Goal: Transaction & Acquisition: Purchase product/service

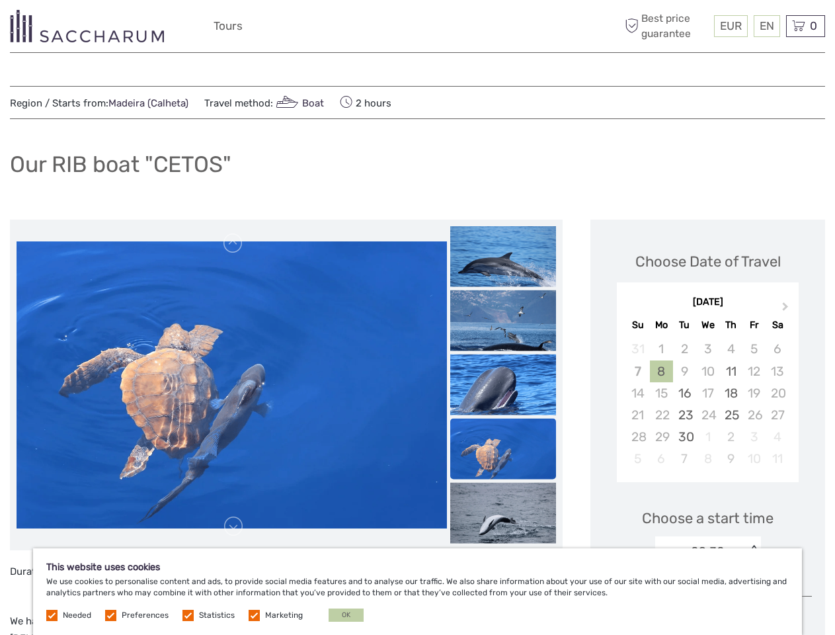
click at [417, 26] on div "EUR EUR $ £ EN English Español Deutsch Tours More Best price guarantee" at bounding box center [418, 26] width 408 height 32
click at [730, 26] on span "EUR" at bounding box center [731, 25] width 22 height 13
click at [766, 26] on div "EN English Español Deutsch" at bounding box center [767, 26] width 26 height 22
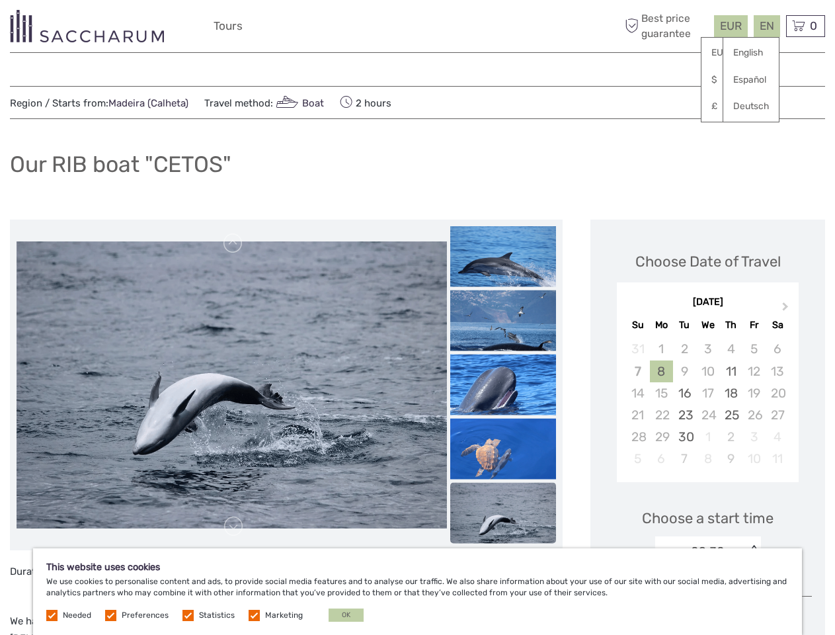
click at [805, 26] on div "0 Items Total €0,00 Checkout The shopping cart is empty." at bounding box center [805, 26] width 39 height 22
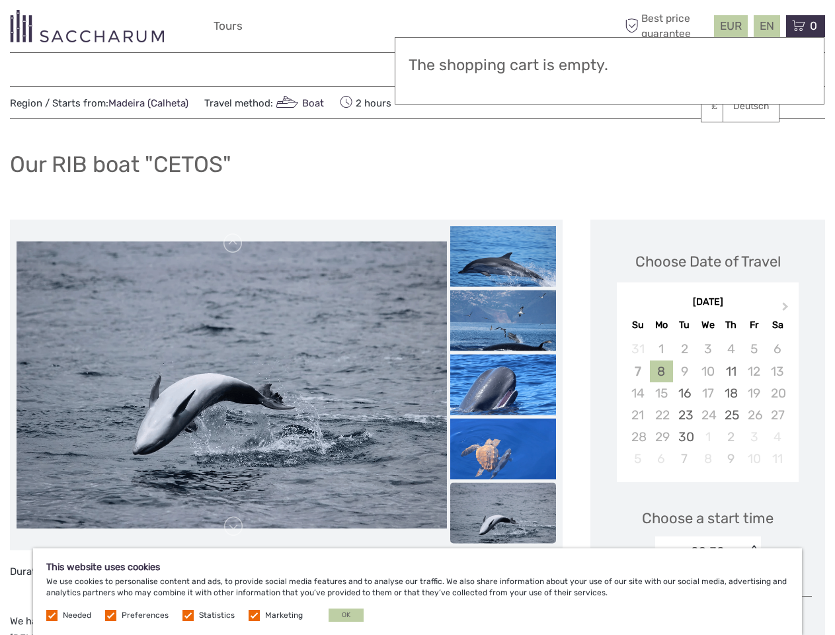
click at [231, 211] on img at bounding box center [232, 67] width 430 height 287
click at [233, 243] on link at bounding box center [233, 243] width 21 height 21
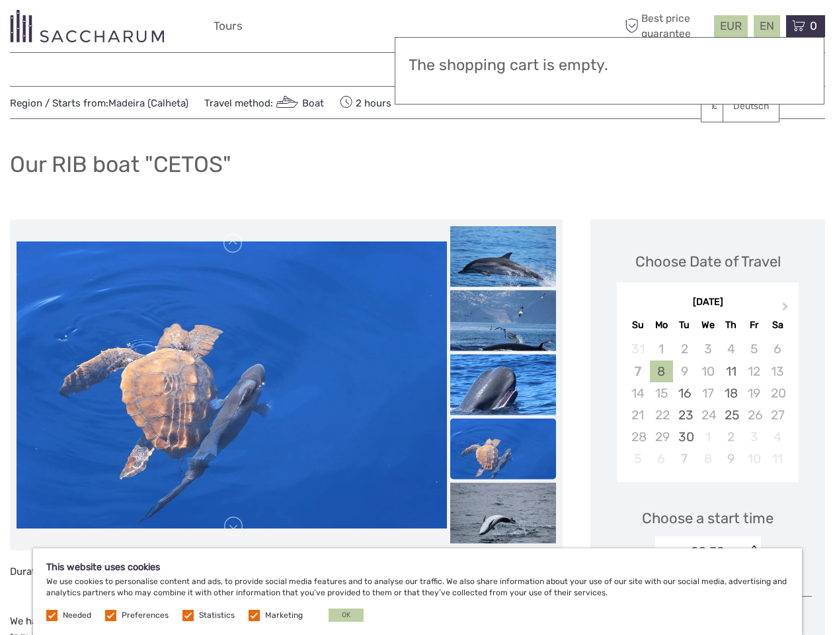
click at [233, 526] on link at bounding box center [233, 526] width 21 height 21
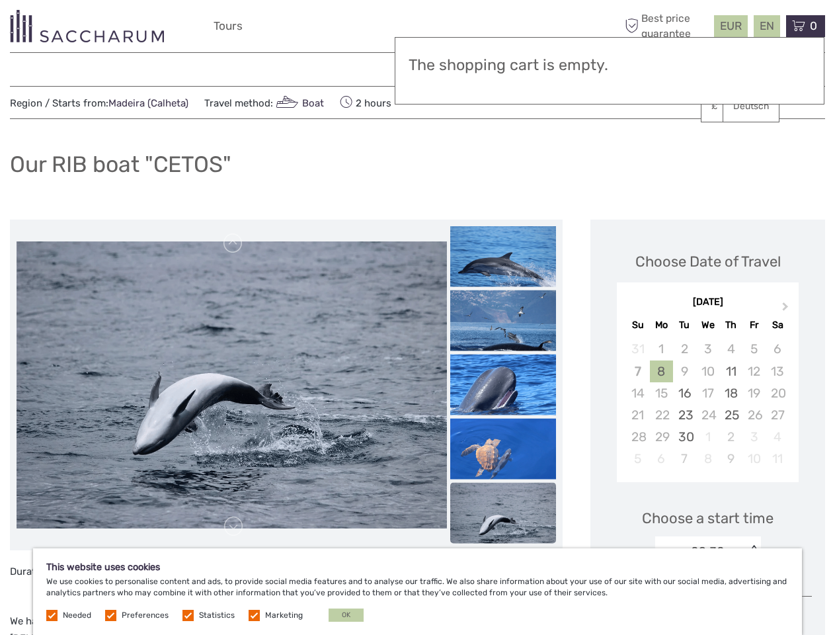
click at [503, 64] on h3 "The shopping cart is empty." at bounding box center [609, 65] width 402 height 19
click at [503, 63] on h3 "The shopping cart is empty." at bounding box center [609, 65] width 402 height 19
